Goal: Information Seeking & Learning: Learn about a topic

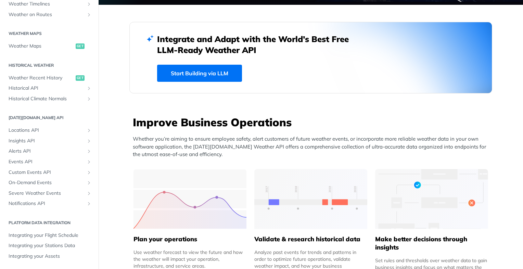
scroll to position [169, 0]
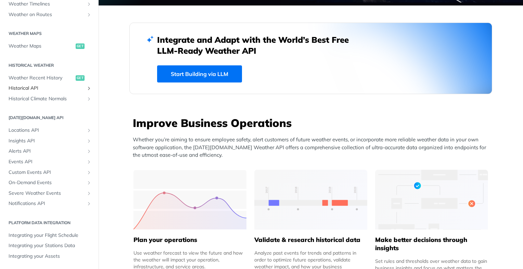
click at [59, 86] on span "Historical API" at bounding box center [47, 88] width 76 height 7
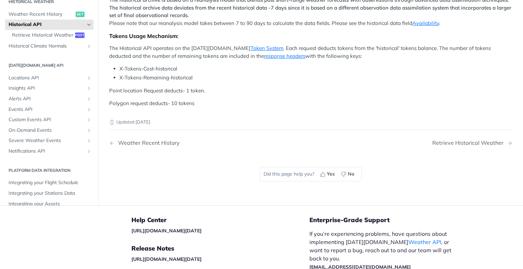
scroll to position [225, 0]
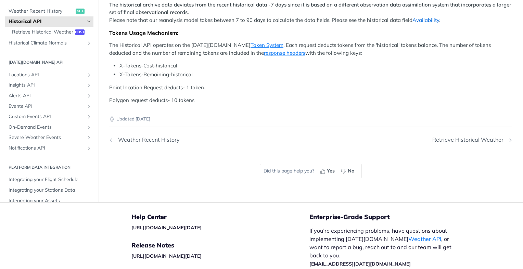
click at [420, 23] on link "Availability" at bounding box center [426, 20] width 27 height 7
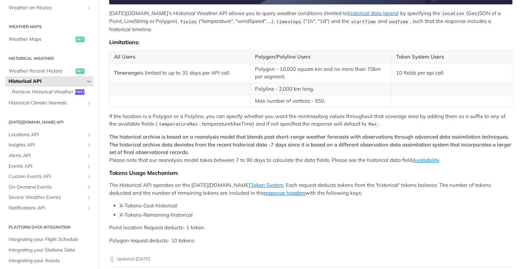
scroll to position [190, 0]
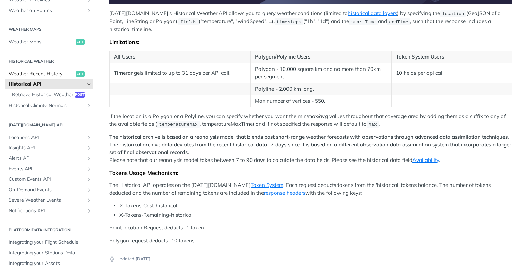
click at [57, 77] on link "Weather Recent History get" at bounding box center [49, 74] width 88 height 10
